Goal: Obtain resource: Download file/media

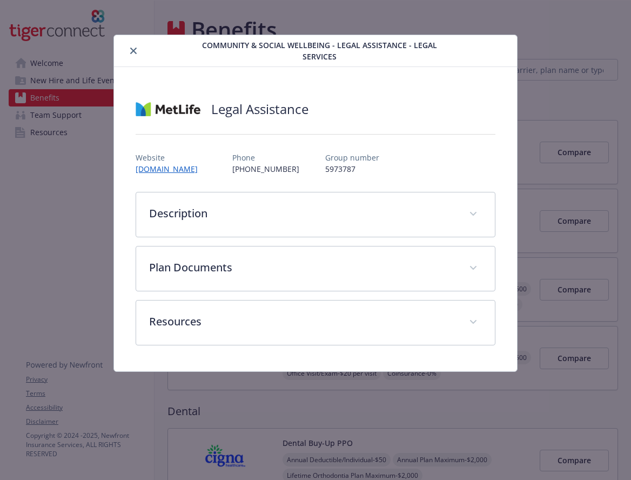
scroll to position [9, 0]
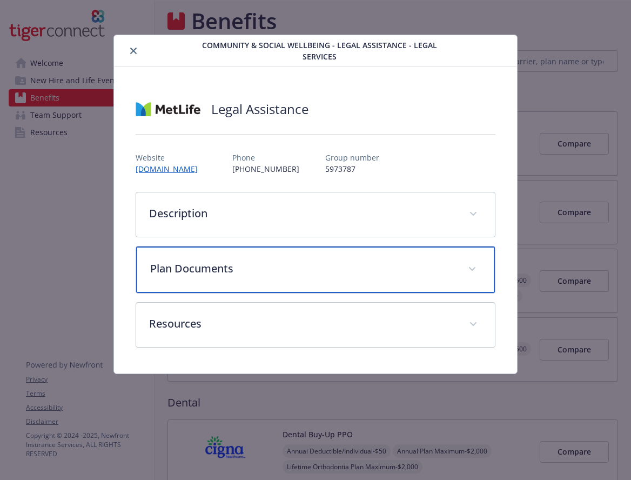
click at [323, 262] on p "Plan Documents" at bounding box center [302, 269] width 305 height 16
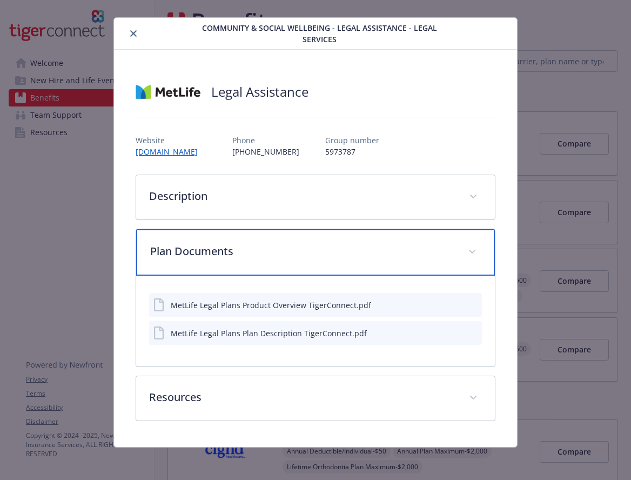
scroll to position [19, 0]
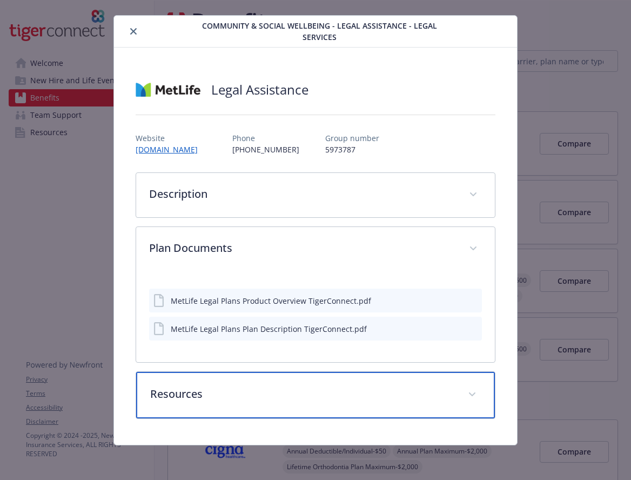
click at [292, 391] on p "Resources" at bounding box center [302, 394] width 305 height 16
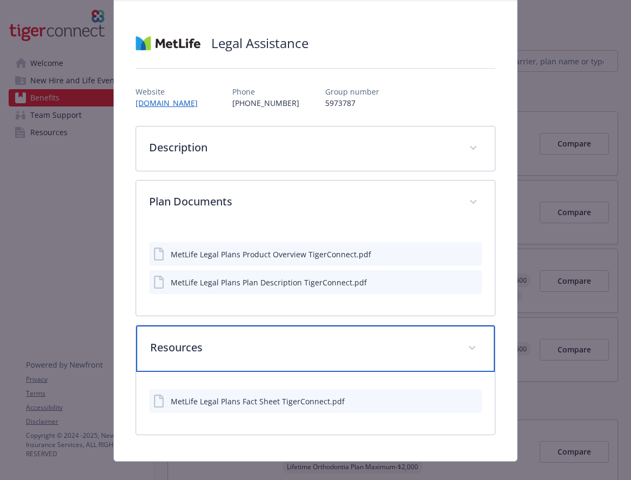
scroll to position [61, 0]
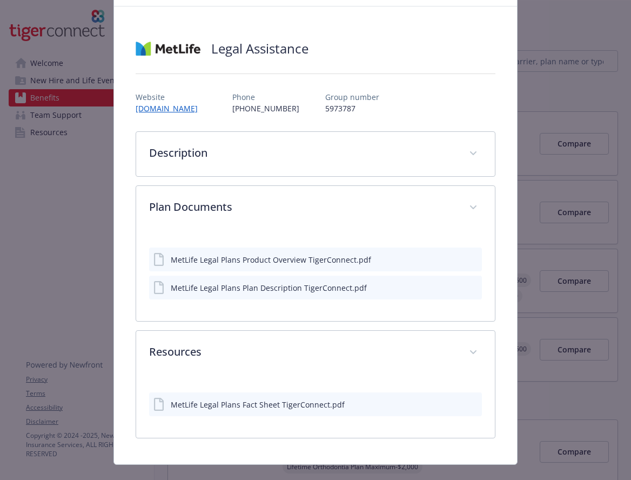
click at [260, 404] on div "MetLife Legal Plans Fact Sheet TigerConnect.pdf" at bounding box center [258, 404] width 174 height 11
click at [257, 407] on div "MetLife Legal Plans Fact Sheet TigerConnect.pdf" at bounding box center [258, 404] width 174 height 11
click at [467, 401] on icon "preview file" at bounding box center [472, 404] width 10 height 8
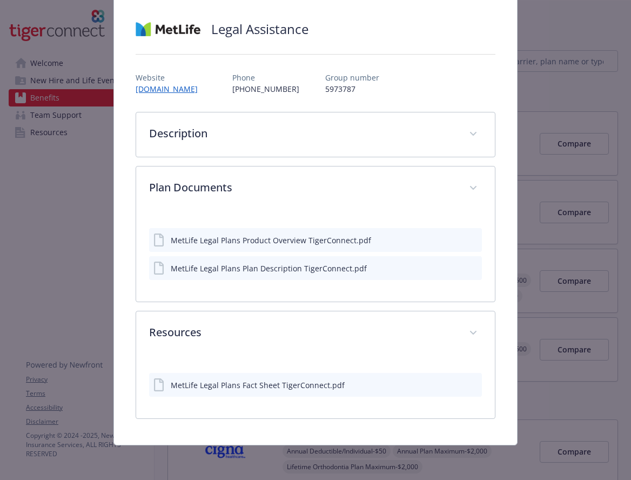
scroll to position [0, 0]
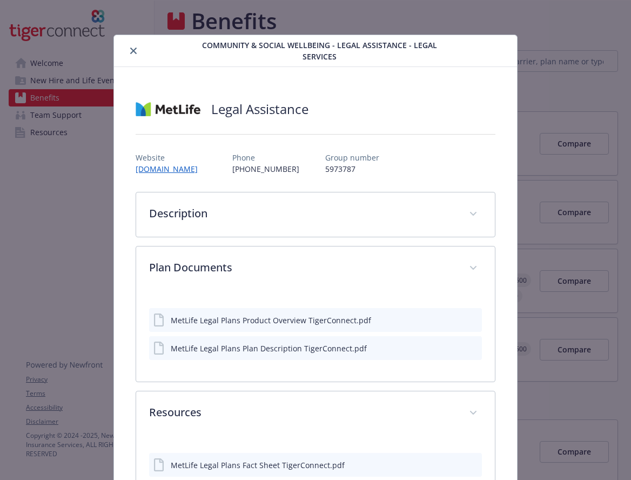
click at [134, 51] on icon "close" at bounding box center [133, 51] width 6 height 6
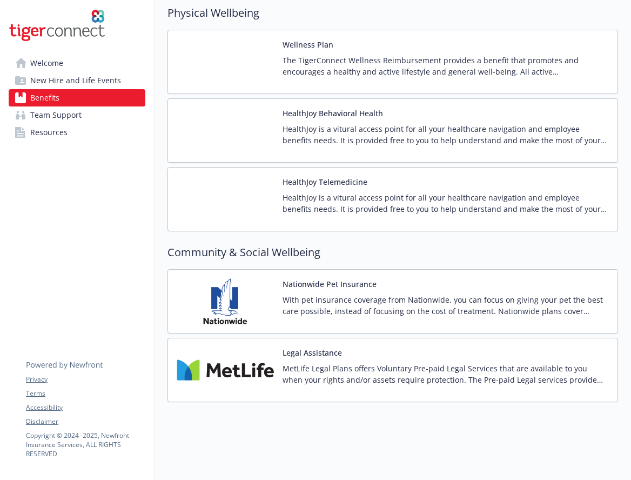
scroll to position [1740, 0]
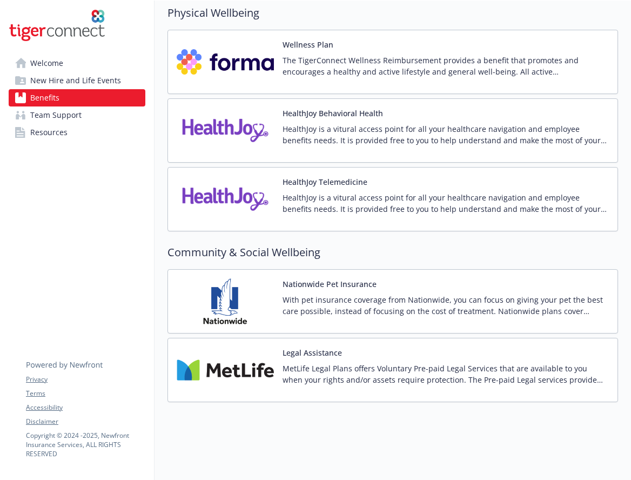
click at [63, 79] on span "New Hire and Life Events" at bounding box center [75, 80] width 91 height 17
